Goal: Transaction & Acquisition: Purchase product/service

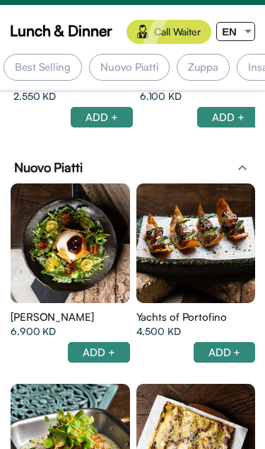
scroll to position [196, 0]
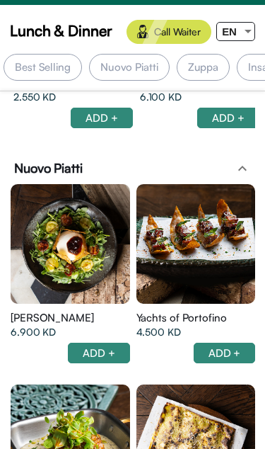
click at [25, 60] on div "Best Selling" at bounding box center [43, 67] width 79 height 27
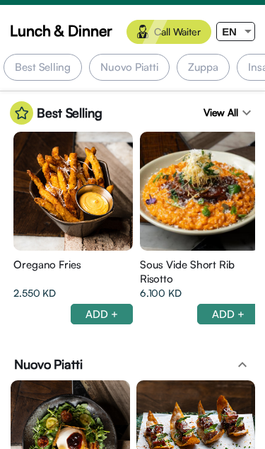
click at [229, 40] on div "EN" at bounding box center [229, 32] width 25 height 18
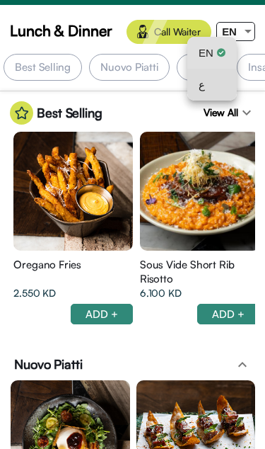
click at [219, 95] on div "ع" at bounding box center [212, 85] width 27 height 32
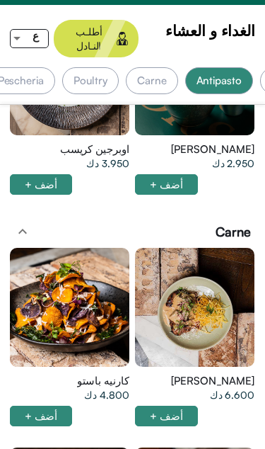
click at [38, 27] on div "ع" at bounding box center [35, 36] width 25 height 18
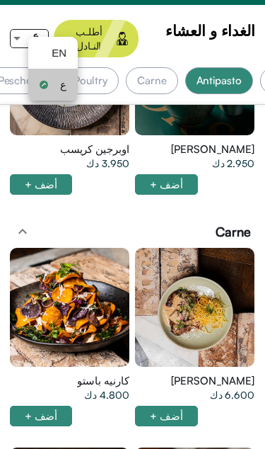
click at [59, 84] on div "ع" at bounding box center [53, 85] width 27 height 32
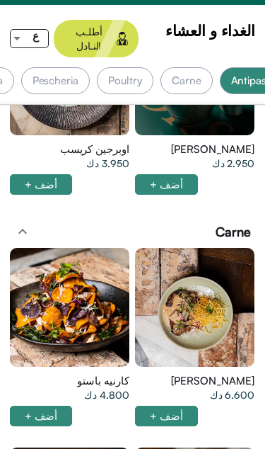
click at [193, 67] on div "Carne" at bounding box center [187, 80] width 52 height 27
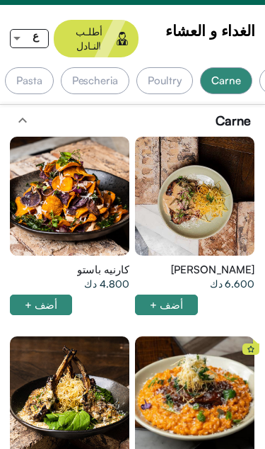
click at [159, 77] on div "Poultry" at bounding box center [165, 80] width 57 height 27
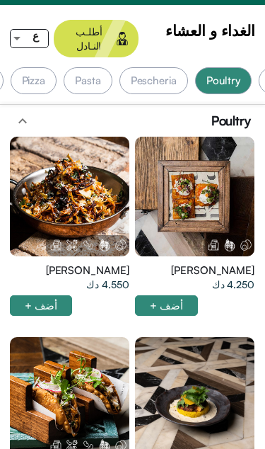
click at [113, 67] on div "Pasta" at bounding box center [88, 80] width 49 height 27
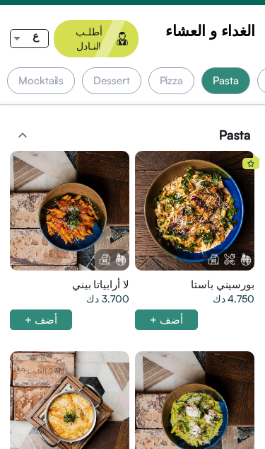
click at [180, 68] on div "Pizza" at bounding box center [172, 80] width 47 height 27
